Goal: Check status: Check status

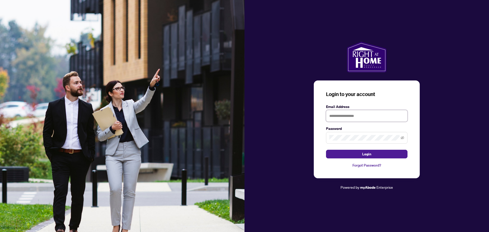
click at [374, 117] on input "text" at bounding box center [366, 116] width 81 height 12
type input "**********"
click at [354, 141] on span at bounding box center [366, 138] width 81 height 12
click at [338, 154] on button "Login" at bounding box center [366, 154] width 81 height 9
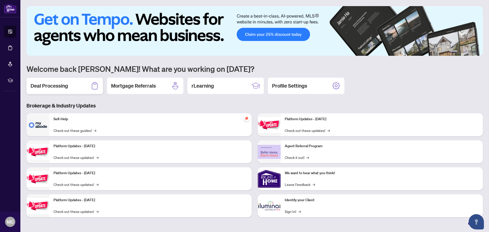
click at [64, 85] on h2 "Deal Processing" at bounding box center [49, 85] width 37 height 7
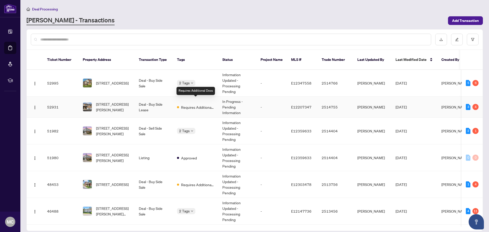
click at [199, 104] on span "Requires Additional Docs" at bounding box center [197, 107] width 33 height 6
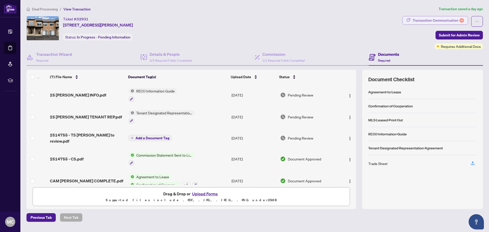
click at [445, 20] on div "Transaction Communication 4" at bounding box center [437, 20] width 51 height 8
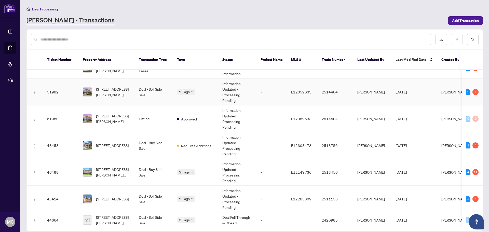
scroll to position [51, 0]
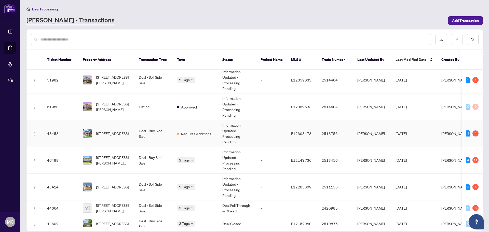
click at [167, 134] on td "Deal - Buy Side Sale" at bounding box center [154, 133] width 38 height 27
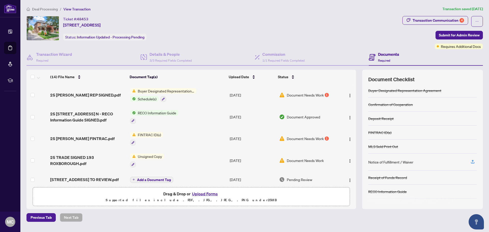
scroll to position [30, 0]
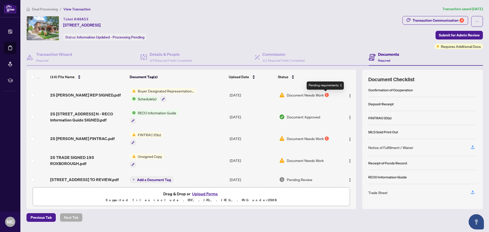
click at [325, 94] on div "1" at bounding box center [327, 95] width 4 height 4
